Goal: Information Seeking & Learning: Check status

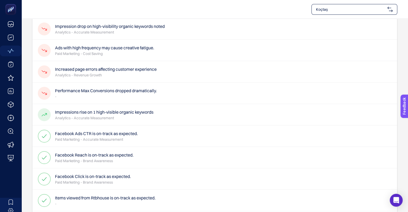
scroll to position [54, 0]
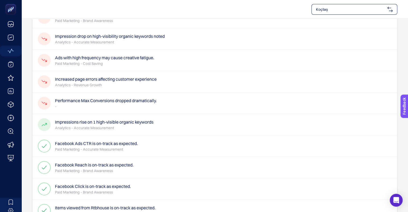
click at [117, 79] on h4 "Increased page errors affecting customer experience" at bounding box center [106, 79] width 102 height 6
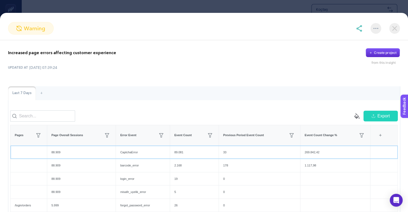
click at [128, 156] on div "CaptchaError" at bounding box center [143, 152] width 54 height 13
copy div "CaptchaError"
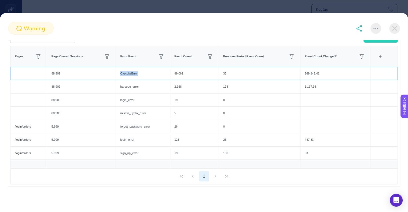
scroll to position [82, 0]
click at [213, 176] on div "1" at bounding box center [203, 177] width 387 height 16
click at [180, 75] on div "89.081" at bounding box center [194, 73] width 49 height 13
click at [194, 37] on div "warning" at bounding box center [204, 31] width 408 height 18
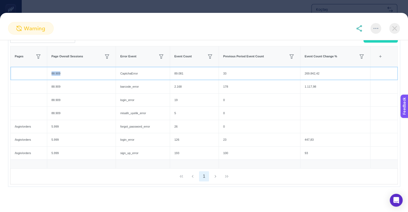
drag, startPoint x: 53, startPoint y: 73, endPoint x: 62, endPoint y: 74, distance: 9.7
click at [62, 74] on div "88.909" at bounding box center [81, 73] width 69 height 13
click at [78, 73] on div "88.909" at bounding box center [81, 73] width 69 height 13
drag, startPoint x: 136, startPoint y: 75, endPoint x: 116, endPoint y: 74, distance: 19.6
click at [116, 74] on div "CaptchaError" at bounding box center [143, 73] width 54 height 13
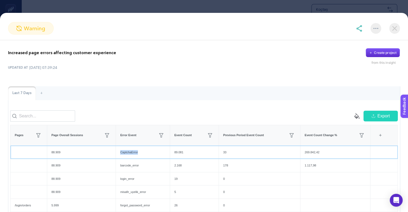
scroll to position [54, 0]
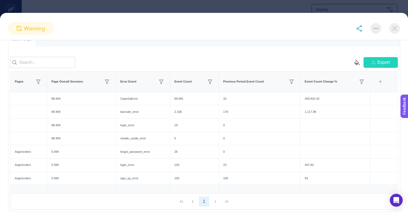
click at [122, 202] on div "1" at bounding box center [203, 202] width 387 height 16
drag, startPoint x: 119, startPoint y: 103, endPoint x: 142, endPoint y: 103, distance: 22.5
click at [142, 103] on div "CaptchaError" at bounding box center [143, 98] width 54 height 13
copy div "CaptchaError"
